Goal: Find specific page/section: Find specific page/section

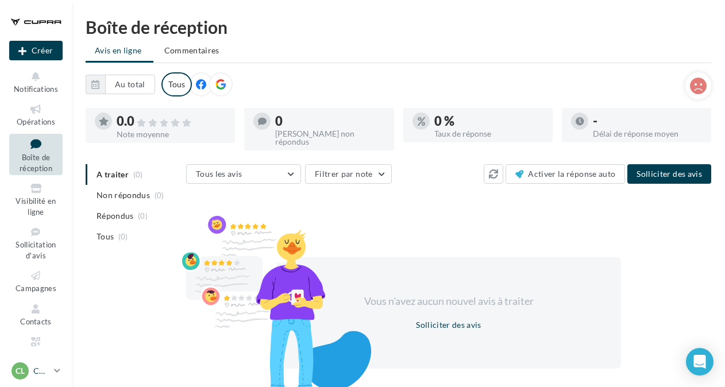
click at [44, 373] on p "CUPRA local" at bounding box center [41, 370] width 16 height 11
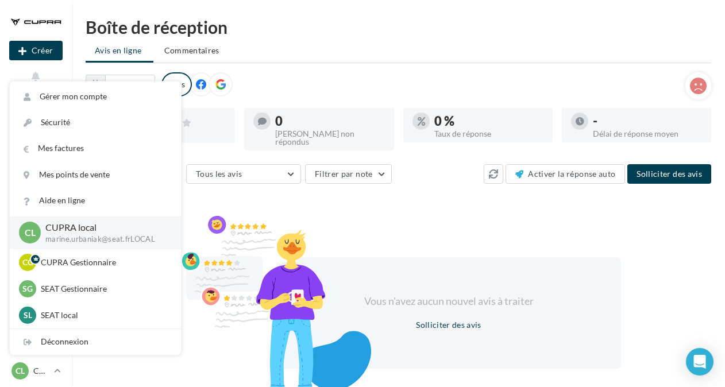
click at [114, 236] on p "marine.urbaniak@seat.frLOCAL" at bounding box center [103, 239] width 117 height 10
click at [319, 69] on div "Boîte de réception Avis en ligne Commentaires Au total Réinitialiser Tous 0.0 N…" at bounding box center [398, 214] width 653 height 392
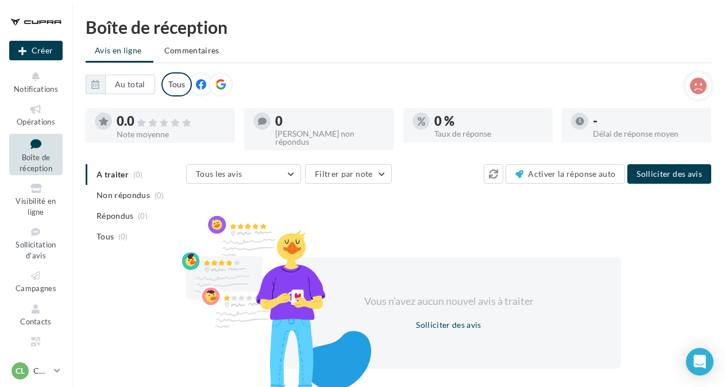
click at [73, 294] on div "Boîte de réception Avis en ligne Commentaires Au total Réinitialiser Tous 0.0 N…" at bounding box center [398, 214] width 653 height 392
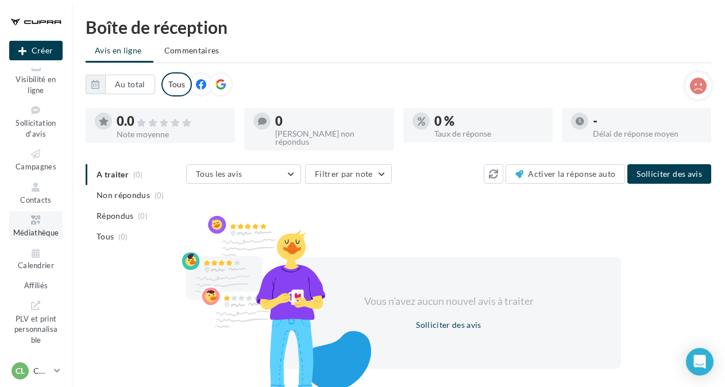
click at [29, 218] on icon at bounding box center [36, 220] width 47 height 13
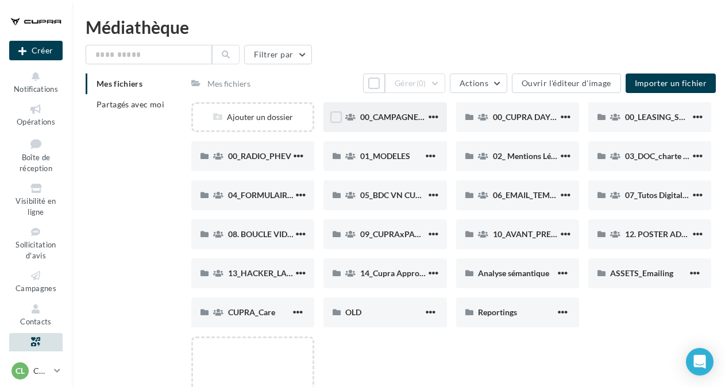
click at [396, 123] on div "00_CAMPAGNE_OCTOBRE" at bounding box center [384, 117] width 123 height 30
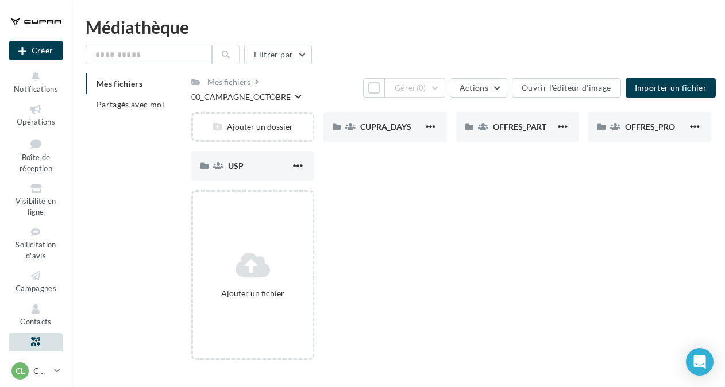
click at [283, 95] on div "00_CAMPAGNE_OCTOBRE" at bounding box center [240, 96] width 99 height 11
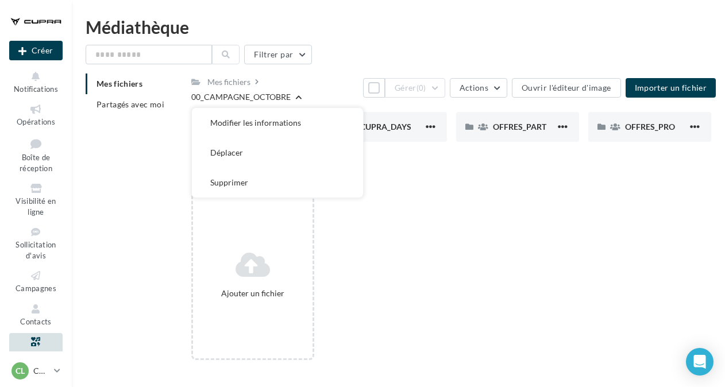
click at [386, 26] on div "Médiathèque" at bounding box center [399, 26] width 626 height 17
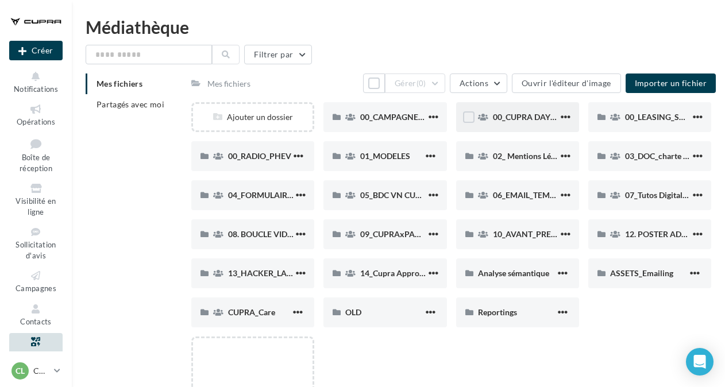
click at [517, 110] on div "00_CUPRA DAYS (JPO)" at bounding box center [517, 117] width 123 height 30
